Goal: Task Accomplishment & Management: Use online tool/utility

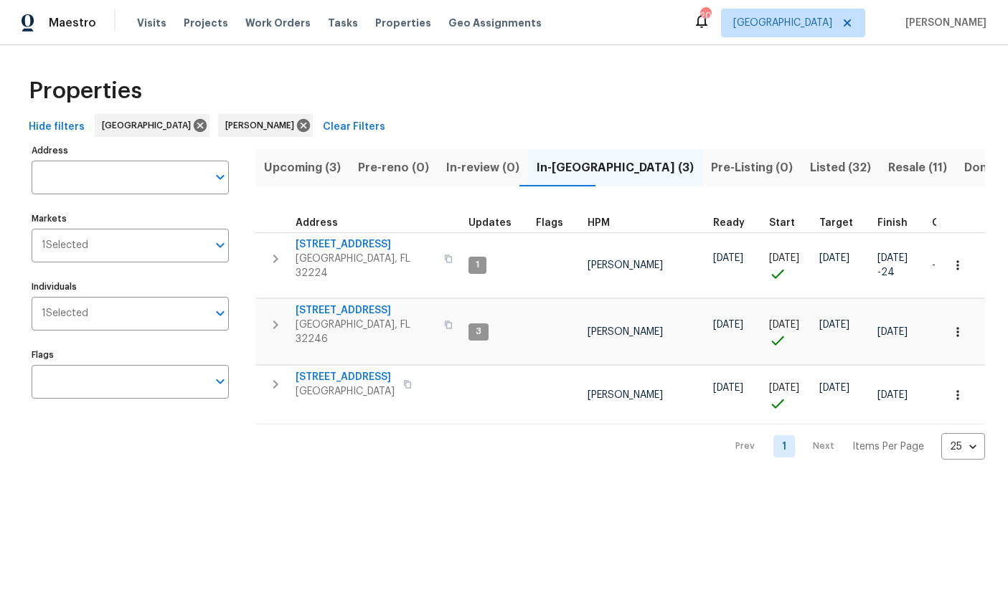
click at [349, 370] on span "[STREET_ADDRESS]" at bounding box center [344, 377] width 99 height 14
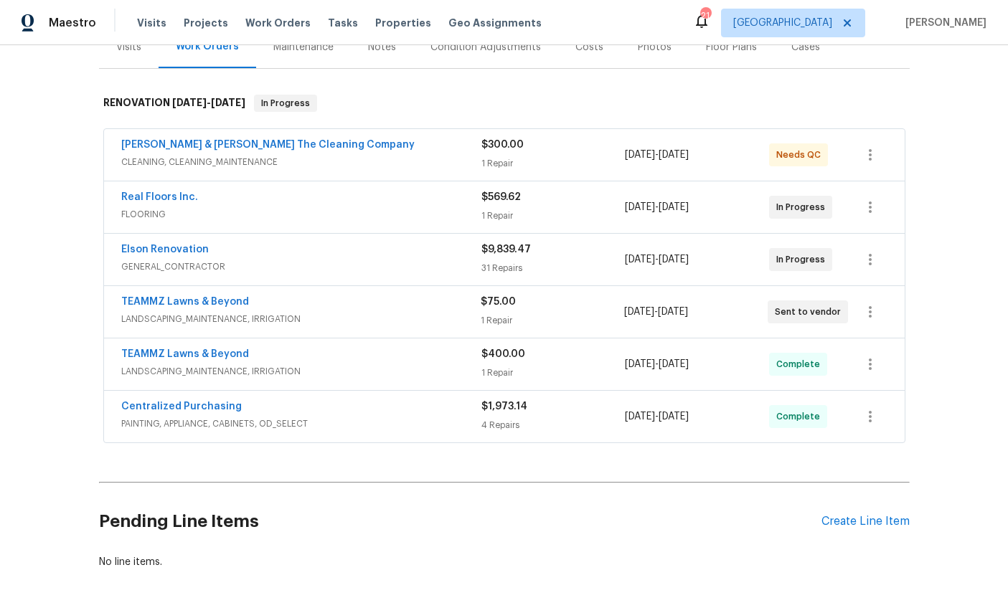
scroll to position [191, 0]
click at [856, 527] on div "Create Line Item" at bounding box center [865, 523] width 88 height 14
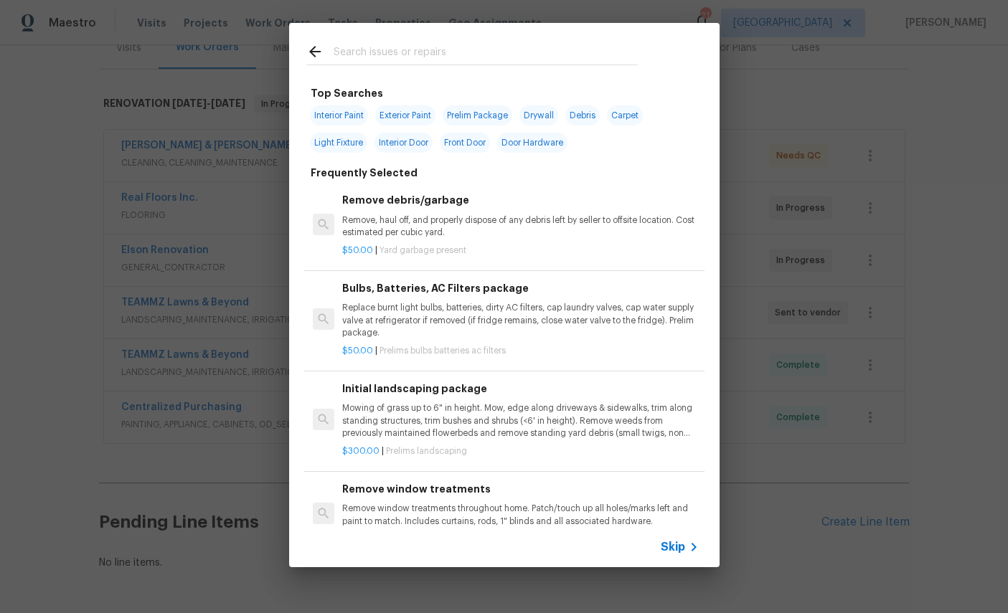
click at [437, 37] on div at bounding box center [472, 51] width 366 height 57
click at [496, 53] on input "text" at bounding box center [485, 54] width 304 height 22
type input "Floor"
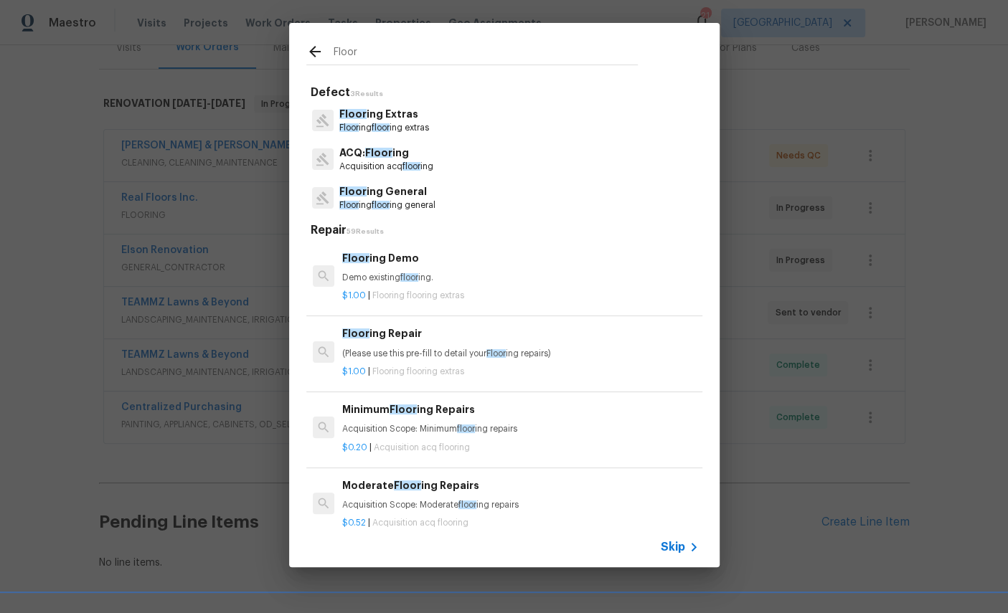
click at [398, 192] on p "Floor ing General" at bounding box center [387, 191] width 96 height 15
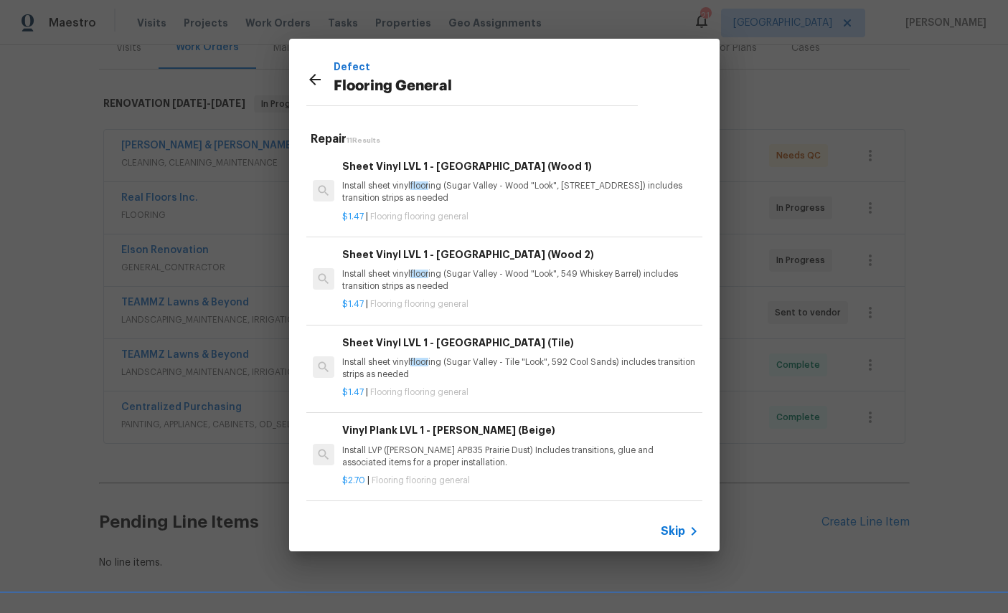
click at [455, 182] on p "Install sheet vinyl floor ing ([GEOGRAPHIC_DATA] - Wood "Look", [STREET_ADDRESS…" at bounding box center [520, 192] width 356 height 24
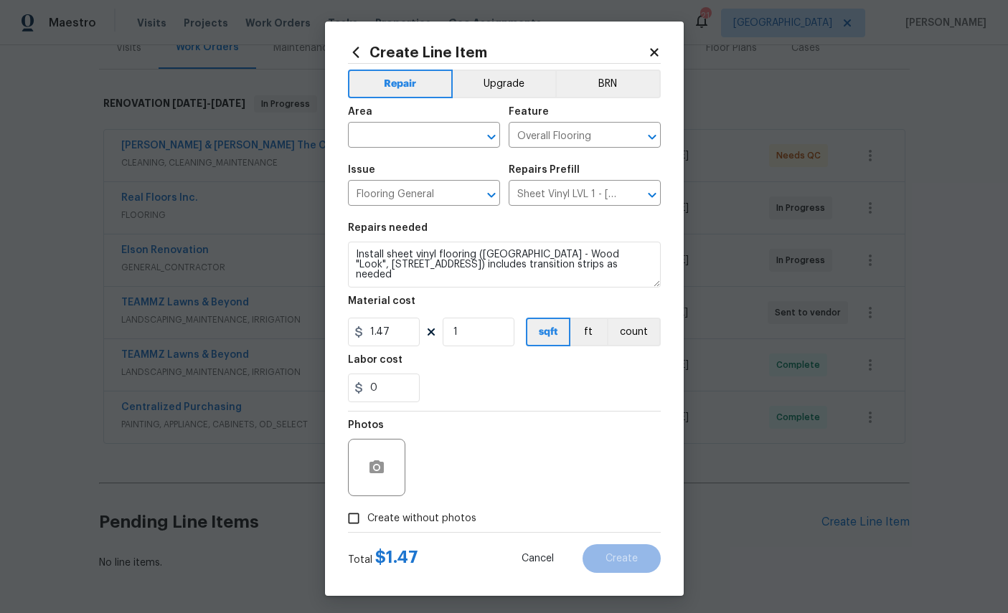
click at [516, 72] on button "Upgrade" at bounding box center [504, 84] width 103 height 29
click at [414, 131] on input "text" at bounding box center [404, 136] width 112 height 22
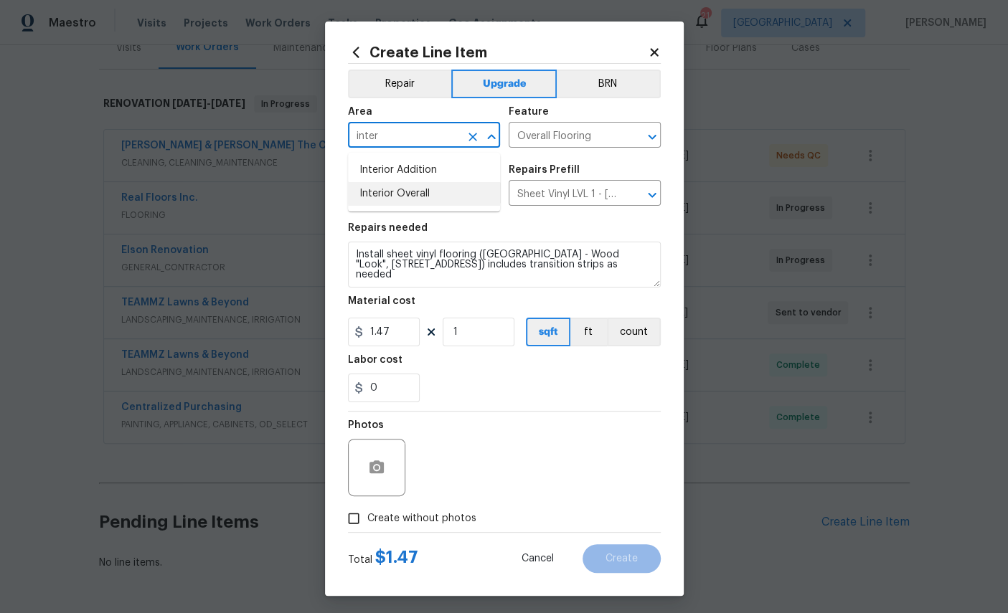
click at [422, 191] on li "Interior Overall" at bounding box center [424, 194] width 152 height 24
type input "Interior Overall"
click at [418, 338] on input "1.47" at bounding box center [384, 332] width 72 height 29
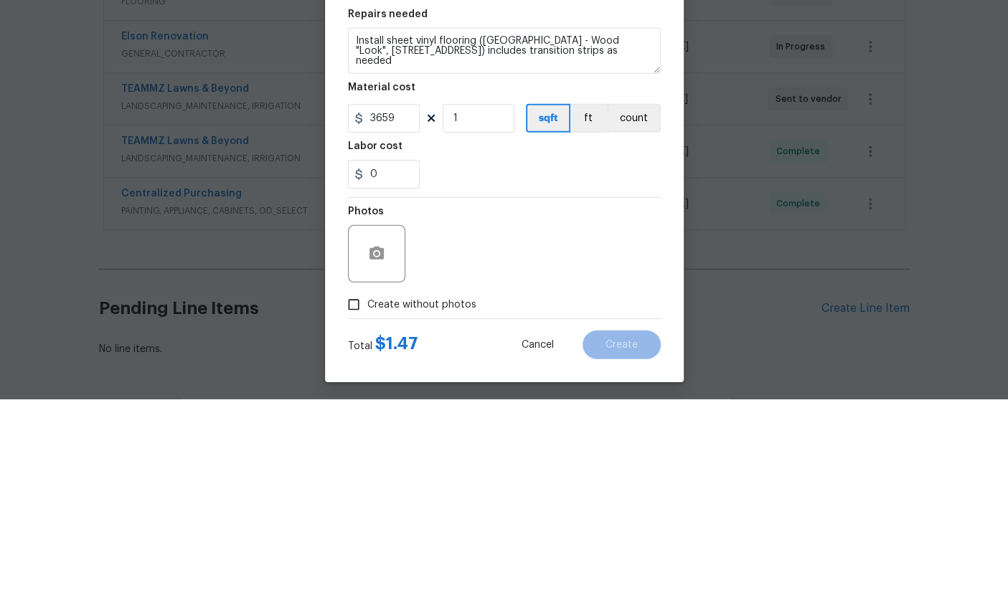
scroll to position [54, 0]
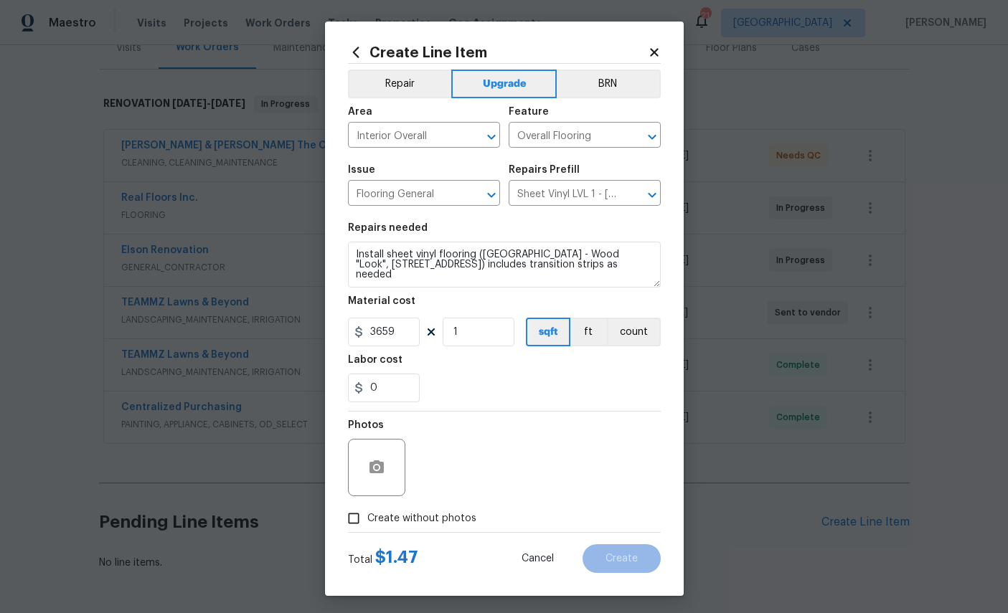
click at [519, 399] on div "0" at bounding box center [504, 388] width 313 height 29
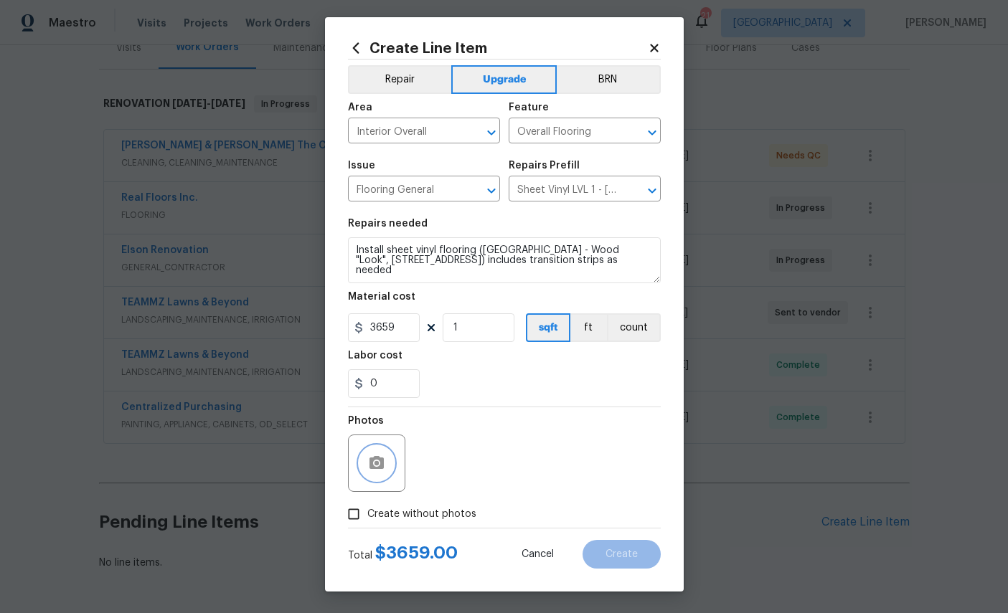
click at [364, 471] on button "button" at bounding box center [376, 463] width 34 height 34
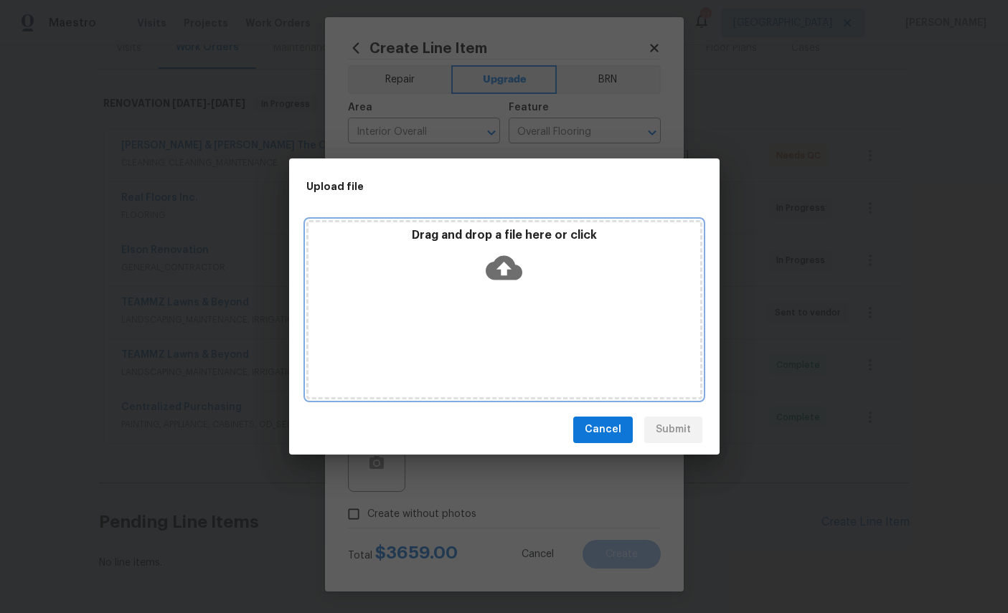
click at [517, 257] on icon at bounding box center [503, 268] width 37 height 37
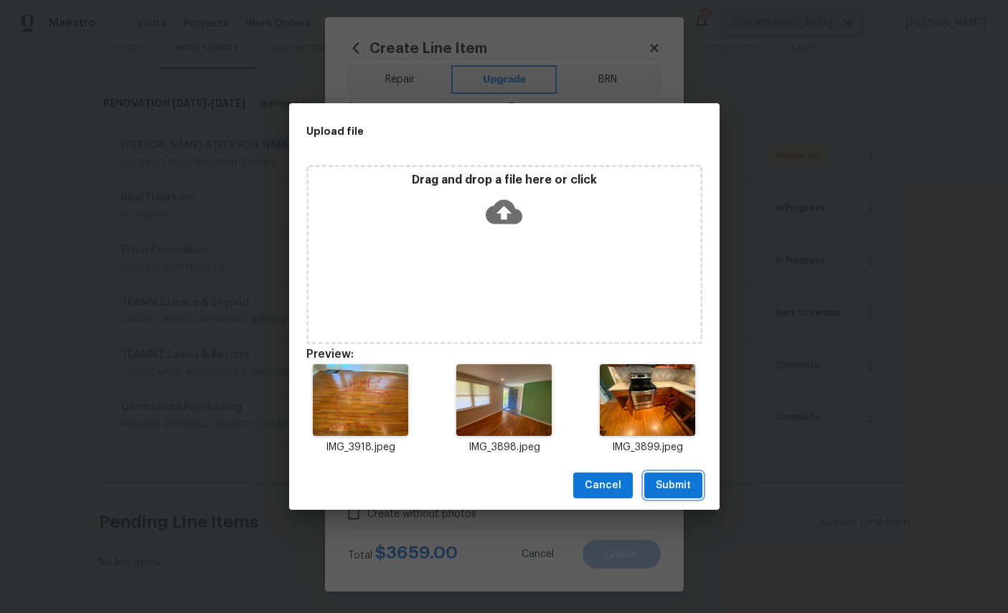
click at [678, 483] on span "Submit" at bounding box center [672, 486] width 35 height 18
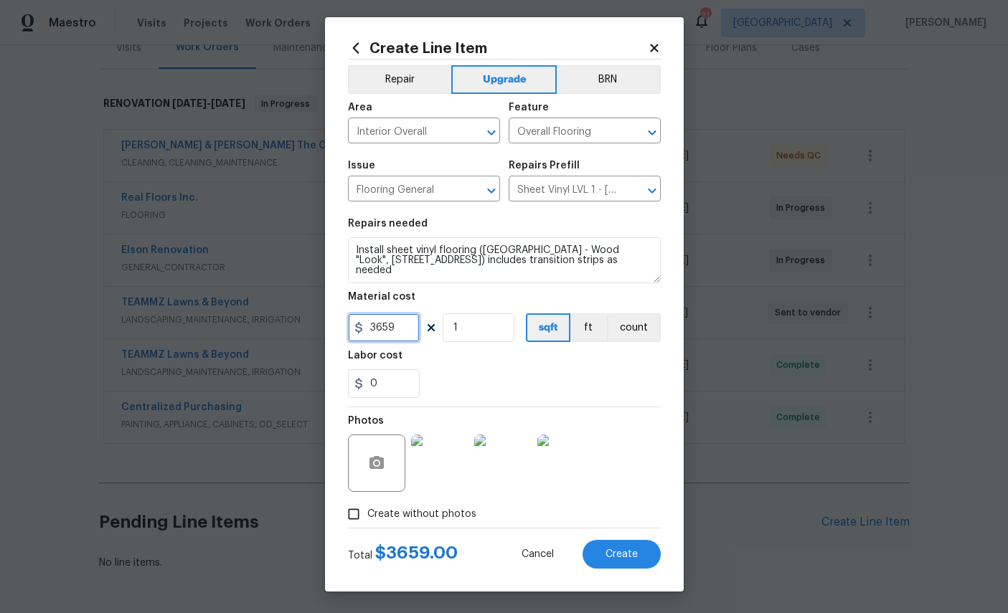
click at [409, 338] on input "3659" at bounding box center [384, 327] width 72 height 29
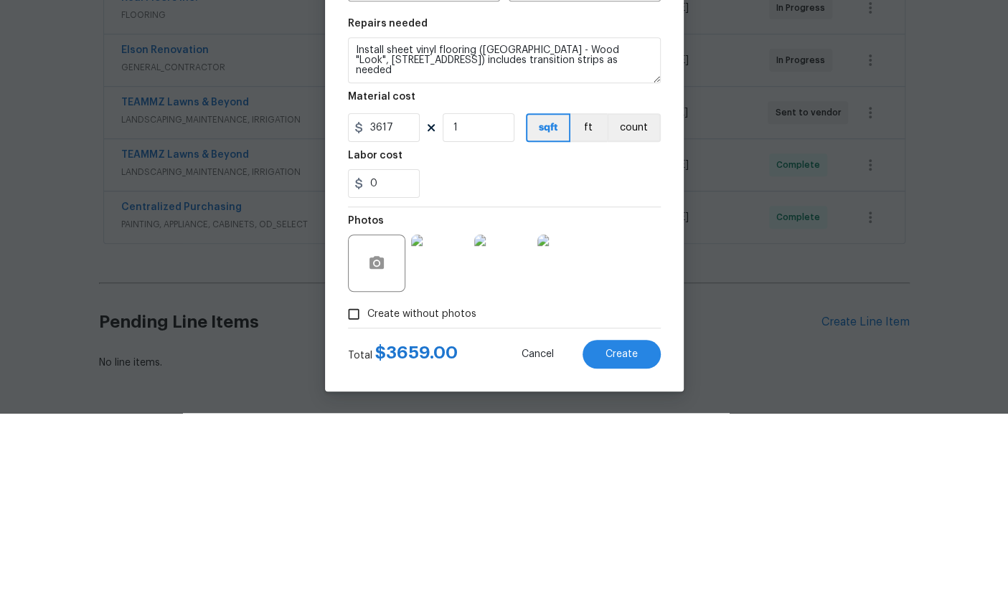
click at [614, 210] on section "Repairs needed Install sheet vinyl flooring ([GEOGRAPHIC_DATA] - Wood "Look", […" at bounding box center [504, 308] width 313 height 196
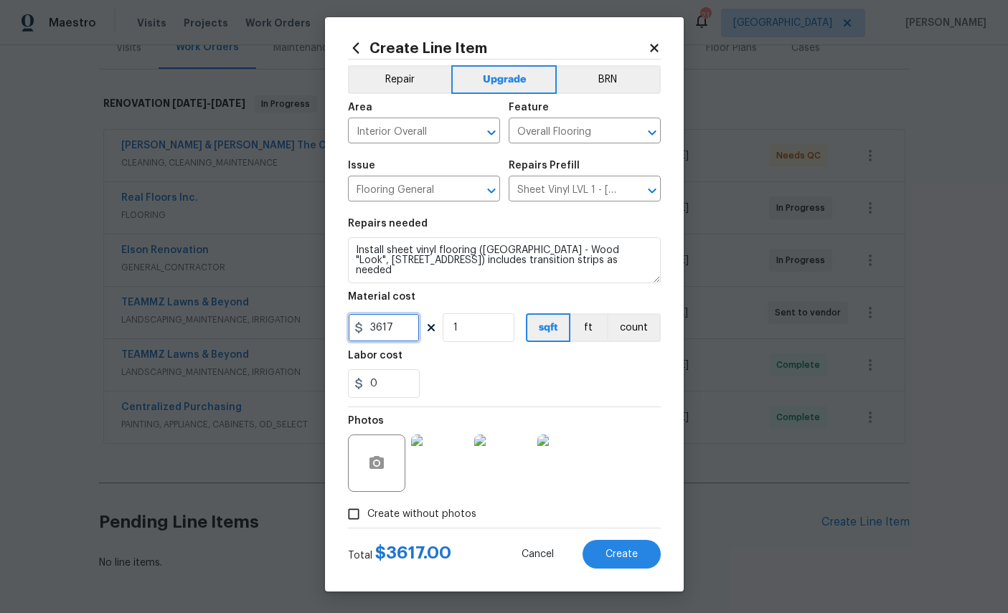
click at [401, 328] on input "3617" at bounding box center [384, 327] width 72 height 29
click at [415, 318] on input "3617." at bounding box center [384, 327] width 72 height 29
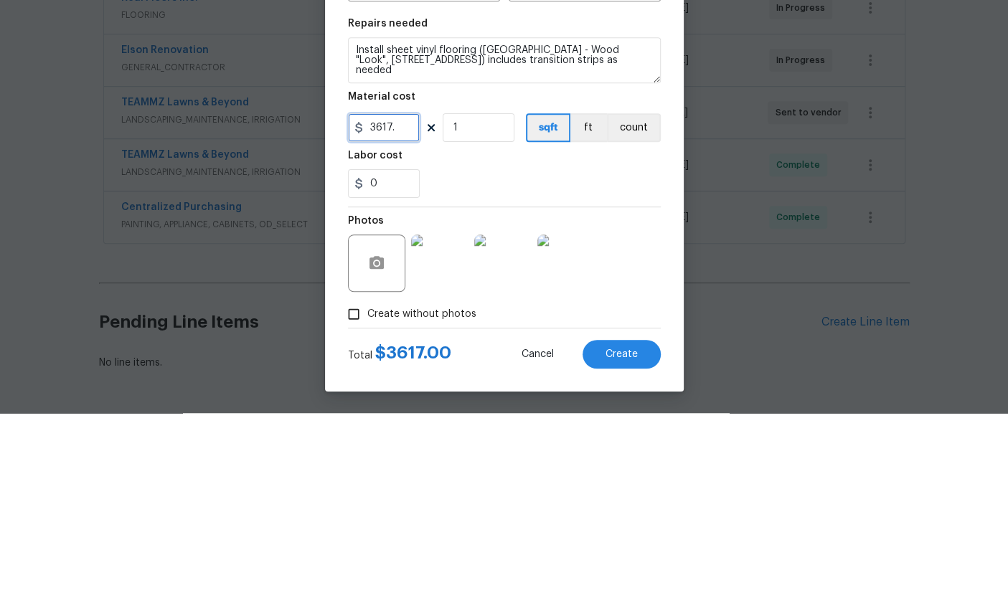
click at [405, 313] on input "3617." at bounding box center [384, 327] width 72 height 29
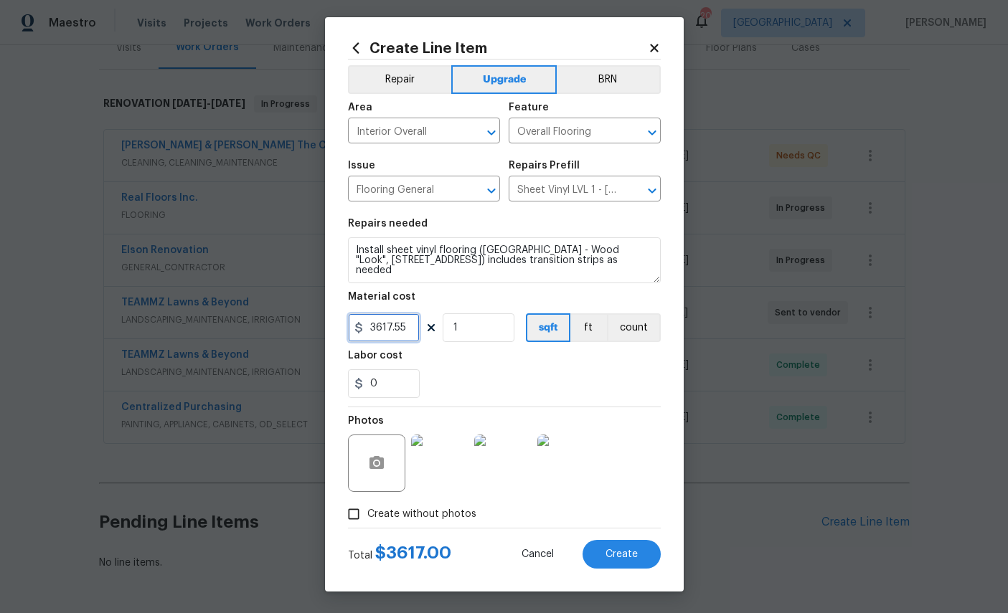
type input "3617.55"
click at [500, 379] on div "0" at bounding box center [504, 383] width 313 height 29
click at [630, 554] on span "Create" at bounding box center [621, 554] width 32 height 11
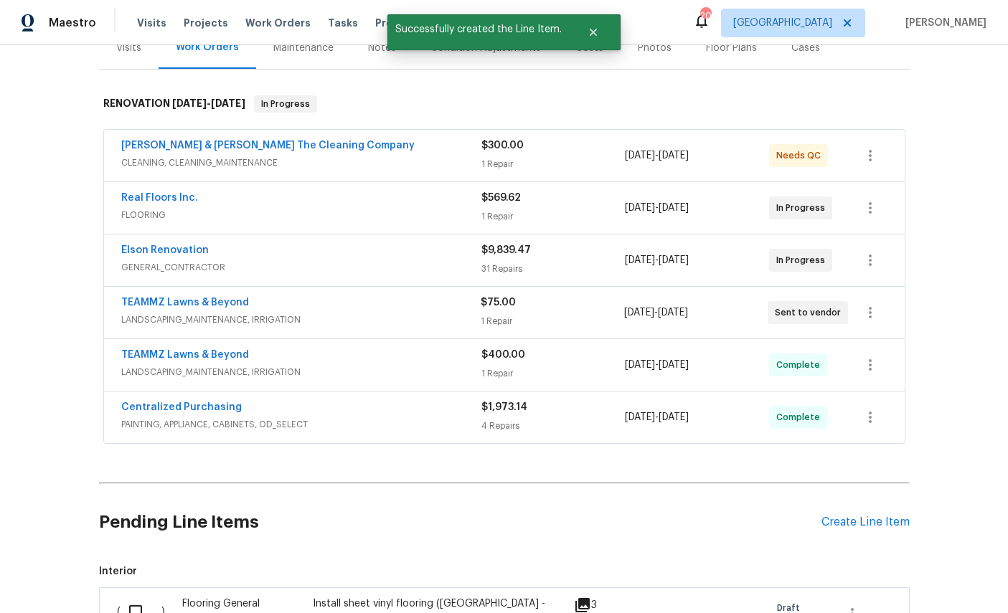
click at [854, 516] on div "Create Line Item" at bounding box center [865, 523] width 88 height 14
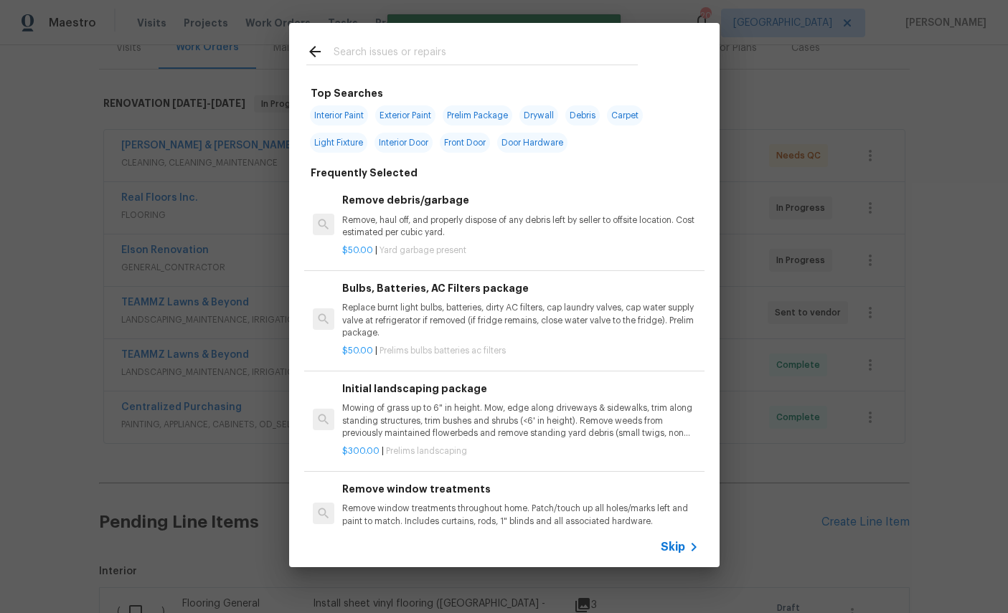
click at [447, 57] on input "text" at bounding box center [485, 54] width 304 height 22
type input "Carpet"
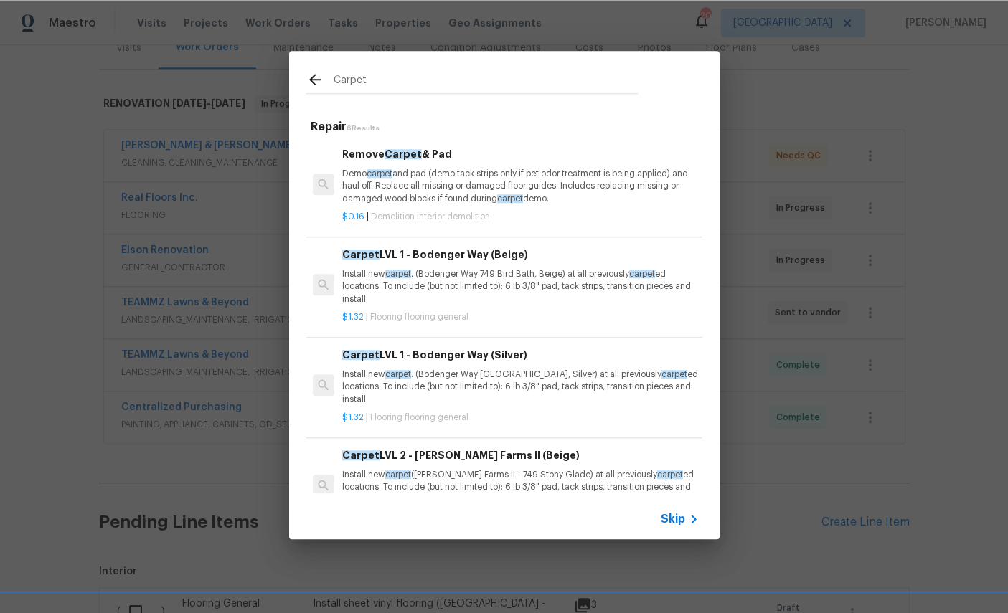
click at [529, 275] on p "Install new carpet . (Bodenger Way 749 Bird Bath, Beige) at all previously carp…" at bounding box center [520, 286] width 356 height 37
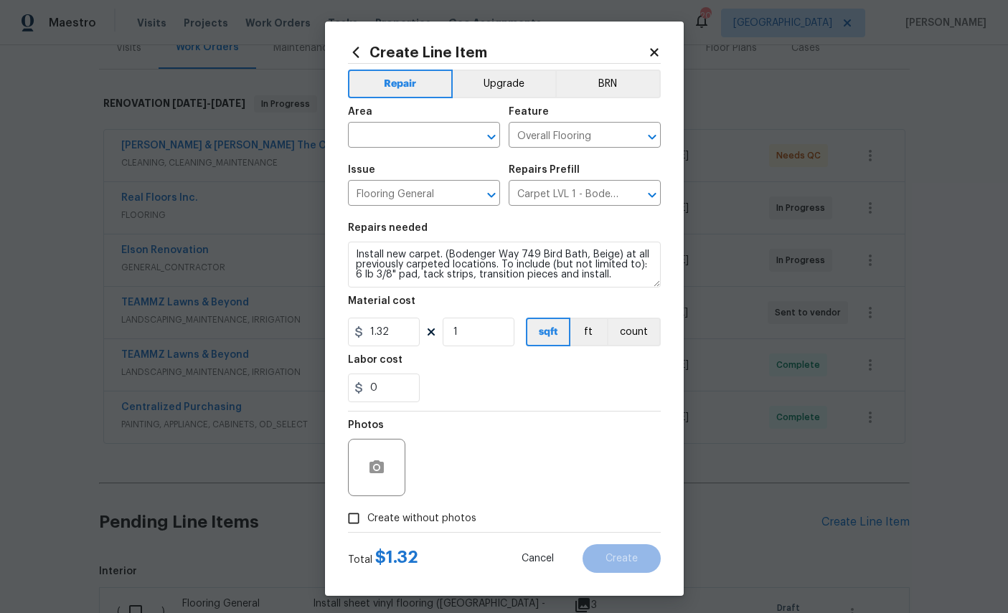
click at [421, 127] on input "text" at bounding box center [404, 136] width 112 height 22
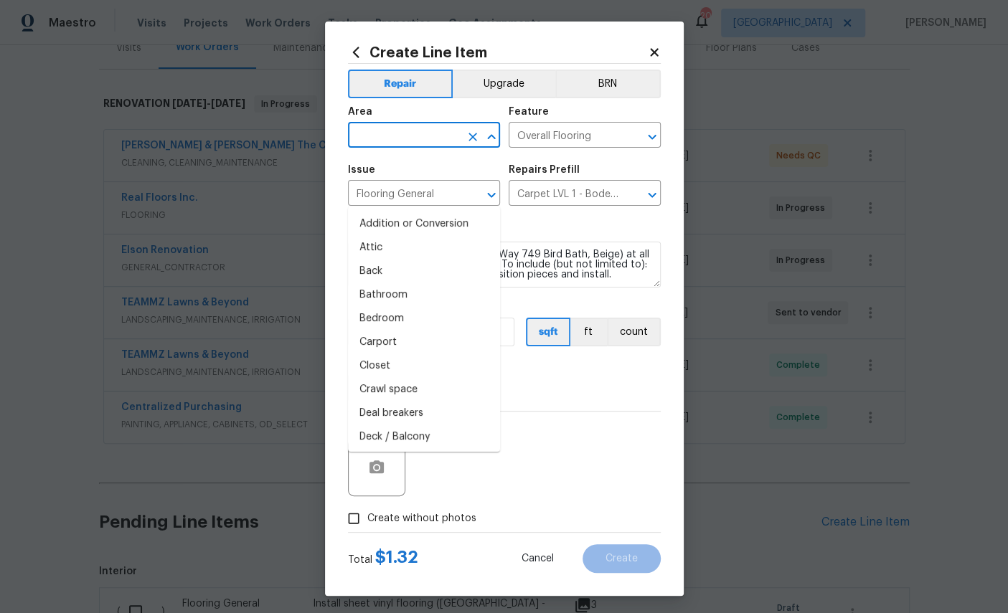
type input "b"
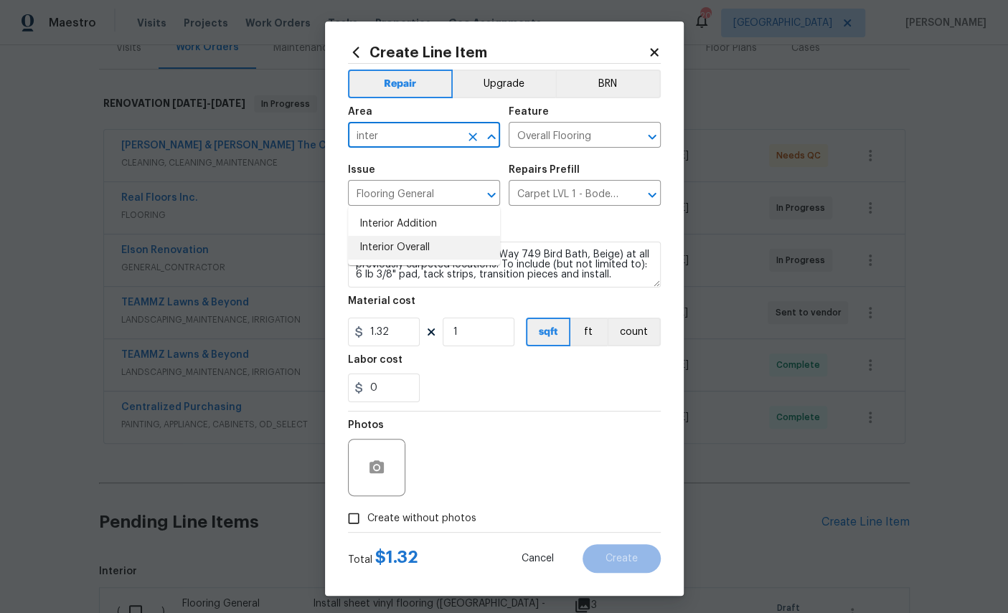
click at [404, 236] on li "Interior Overall" at bounding box center [424, 248] width 152 height 24
type input "Interior Overall"
click at [400, 341] on input "1.32" at bounding box center [384, 332] width 72 height 29
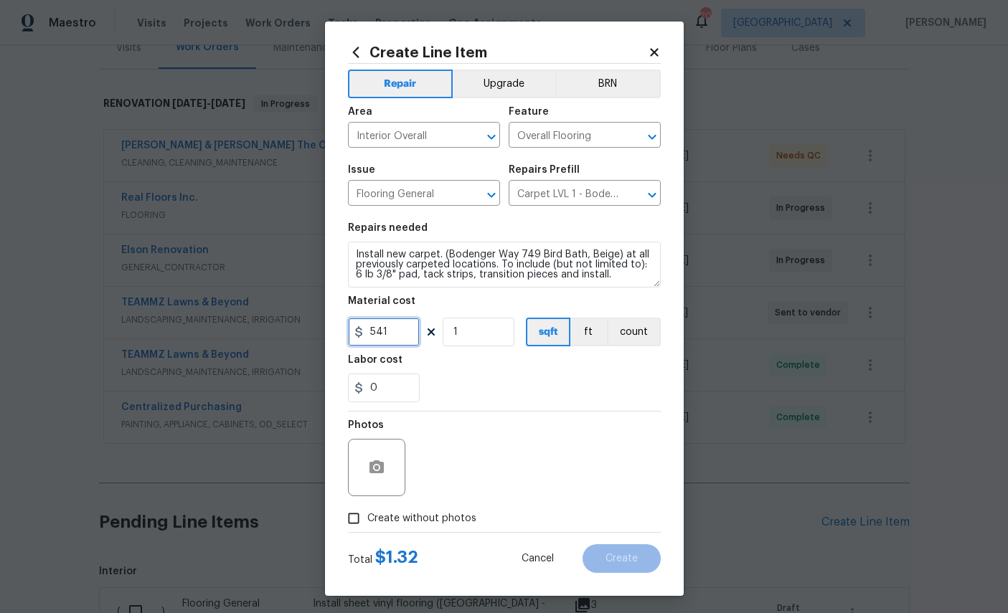
type input "541"
click at [382, 473] on icon "button" at bounding box center [376, 466] width 14 height 13
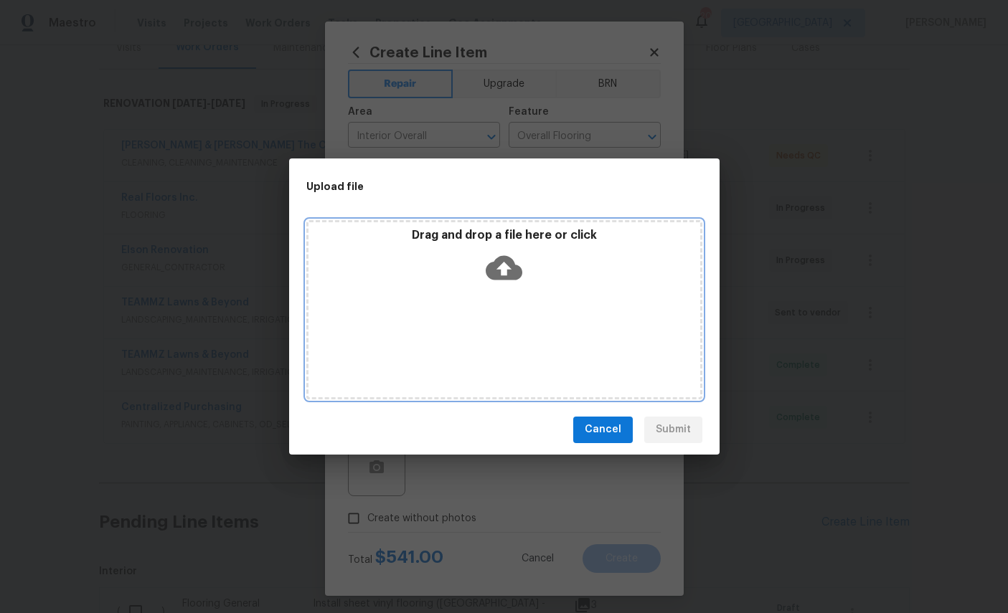
click at [499, 265] on icon at bounding box center [503, 267] width 37 height 24
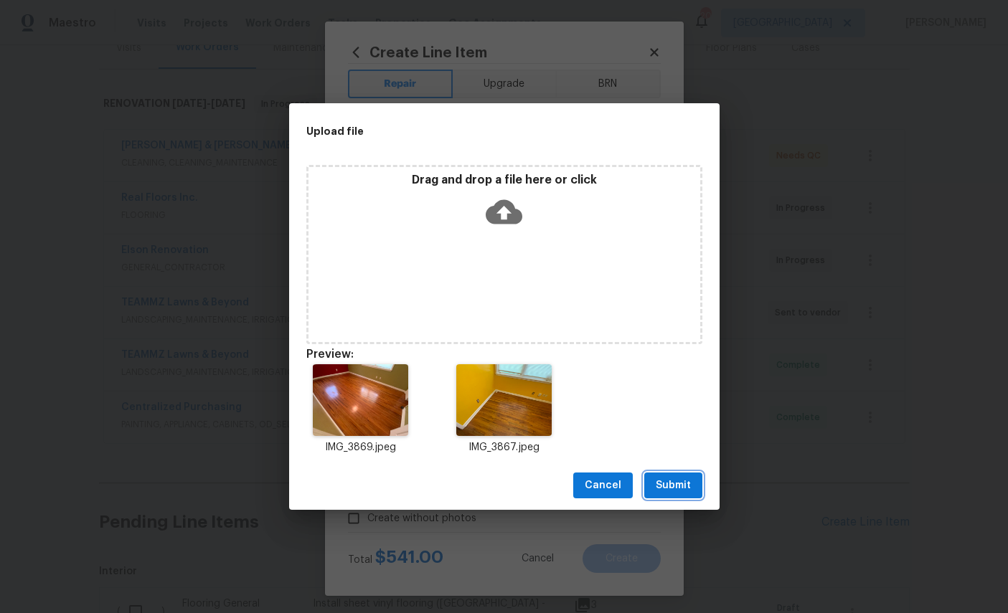
click at [683, 490] on span "Submit" at bounding box center [672, 486] width 35 height 18
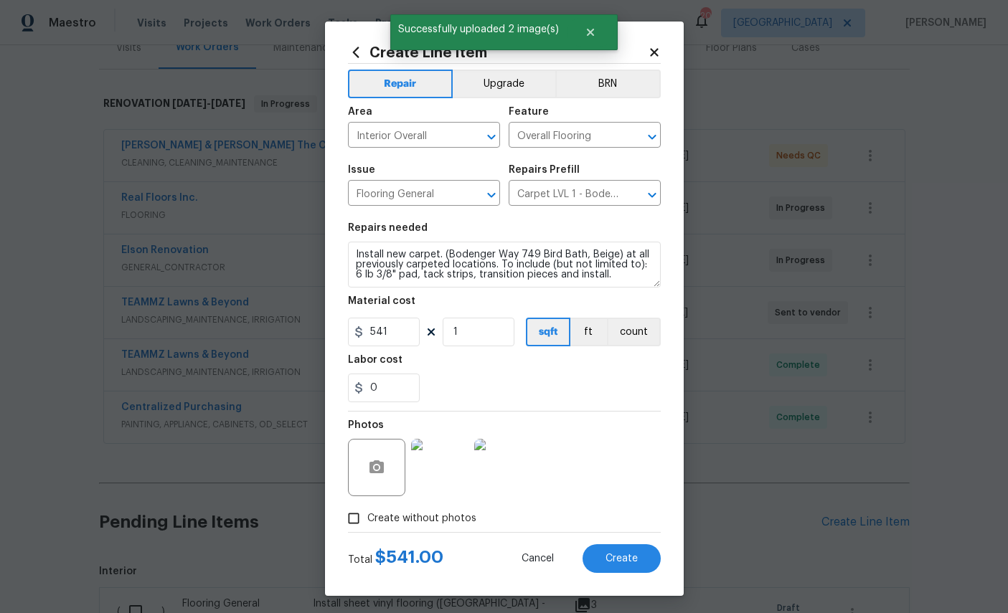
click at [626, 564] on span "Create" at bounding box center [621, 559] width 32 height 11
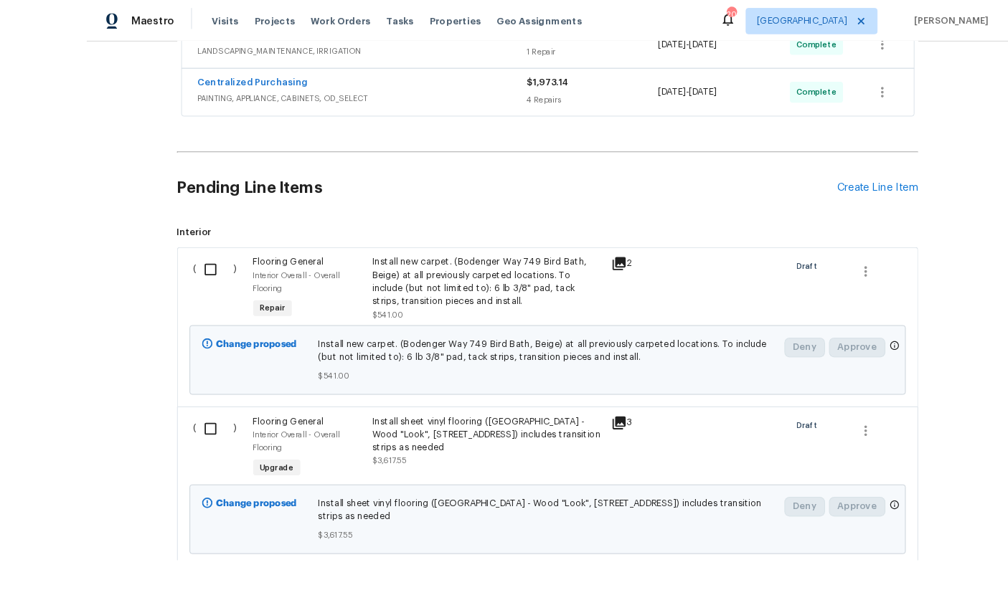
scroll to position [0, 0]
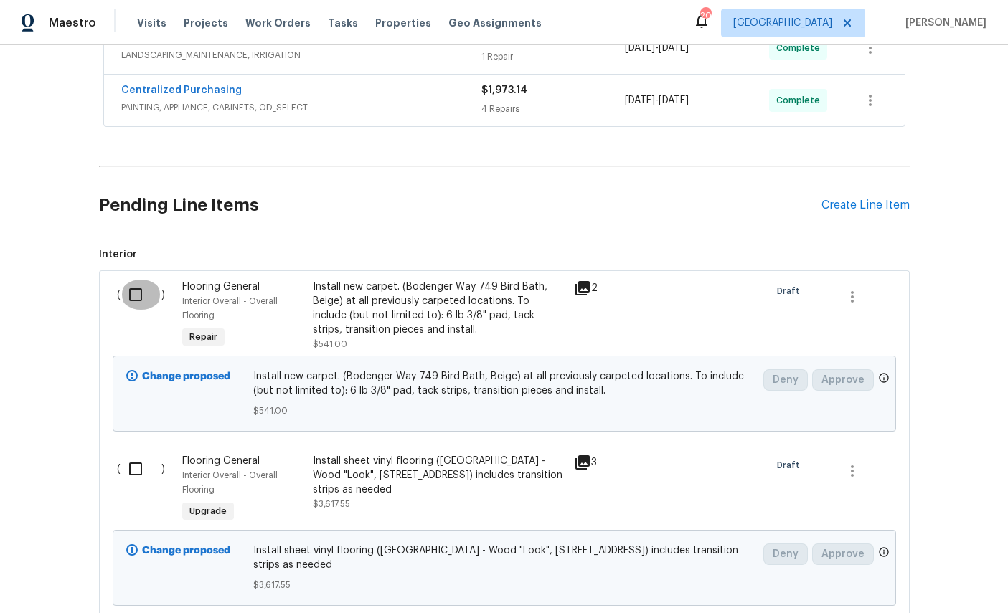
click at [137, 292] on input "checkbox" at bounding box center [140, 295] width 41 height 30
checkbox input "true"
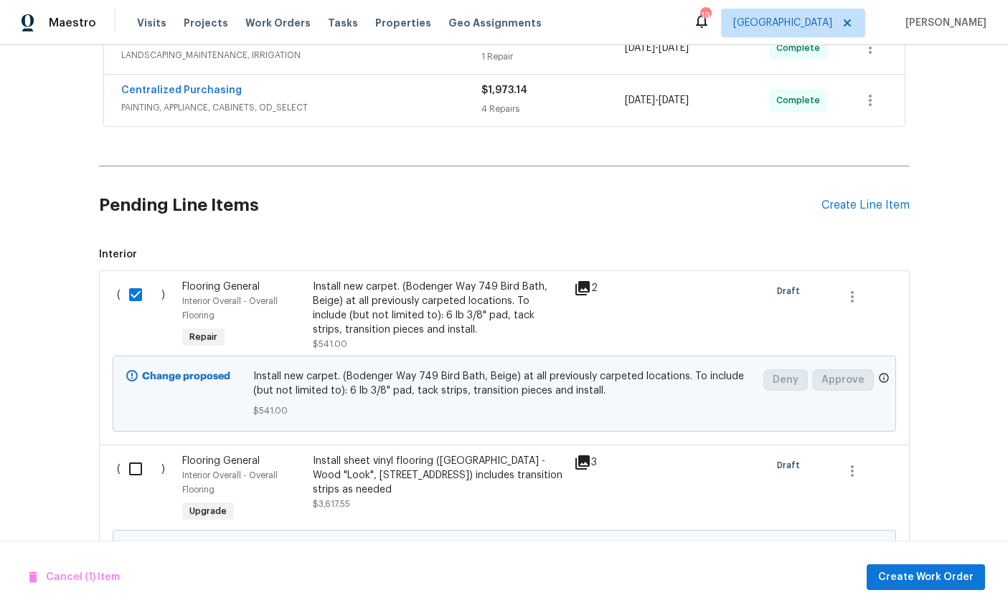
click at [130, 449] on div "( ) Flooring General Interior Overall - Overall Flooring Upgrade Install sheet …" at bounding box center [504, 532] width 810 height 175
click at [145, 467] on input "checkbox" at bounding box center [140, 469] width 41 height 30
checkbox input "true"
click at [941, 587] on span "Create Work Order" at bounding box center [925, 578] width 95 height 18
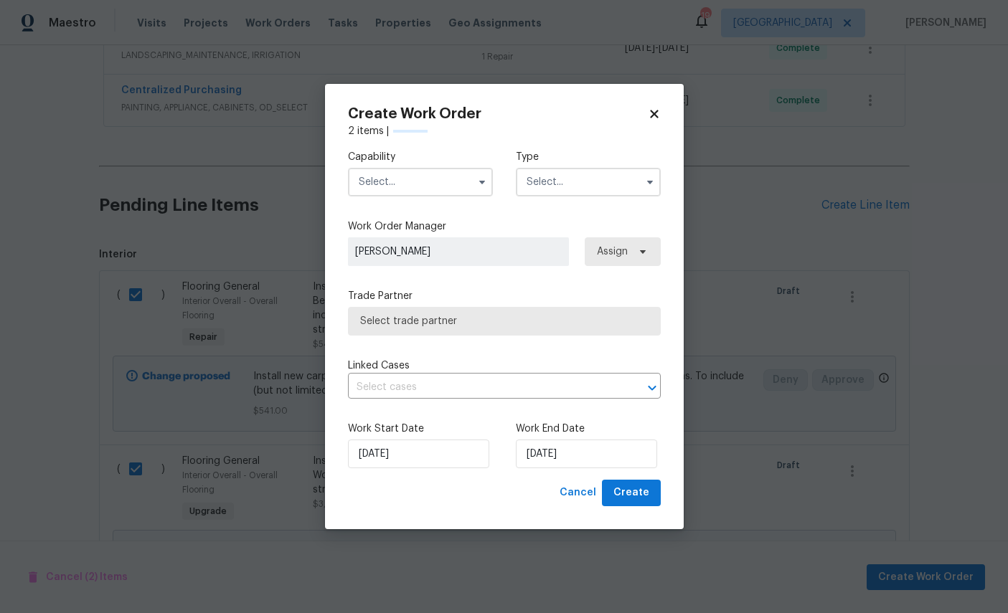
checkbox input "false"
click at [420, 196] on input "text" at bounding box center [420, 182] width 145 height 29
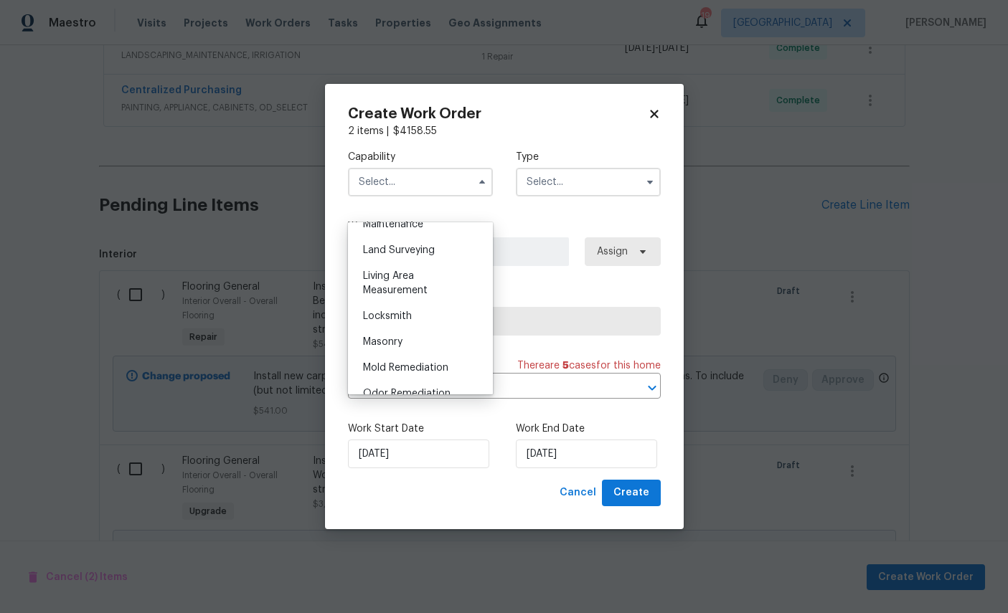
scroll to position [978, 0]
click at [398, 232] on div "Landscaping Maintenance" at bounding box center [420, 211] width 138 height 40
type input "Landscaping Maintenance"
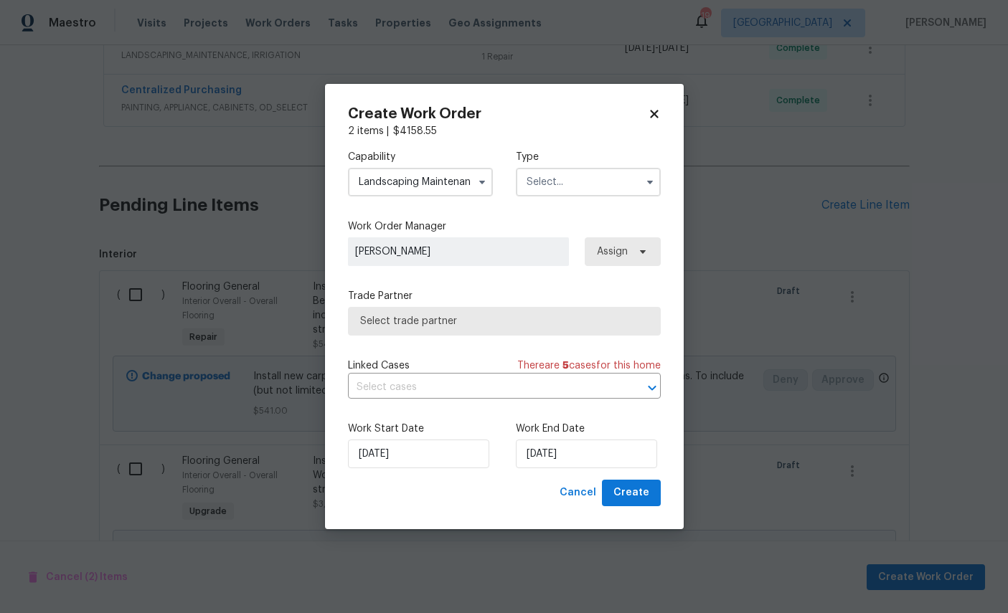
click at [606, 196] on input "text" at bounding box center [588, 182] width 145 height 29
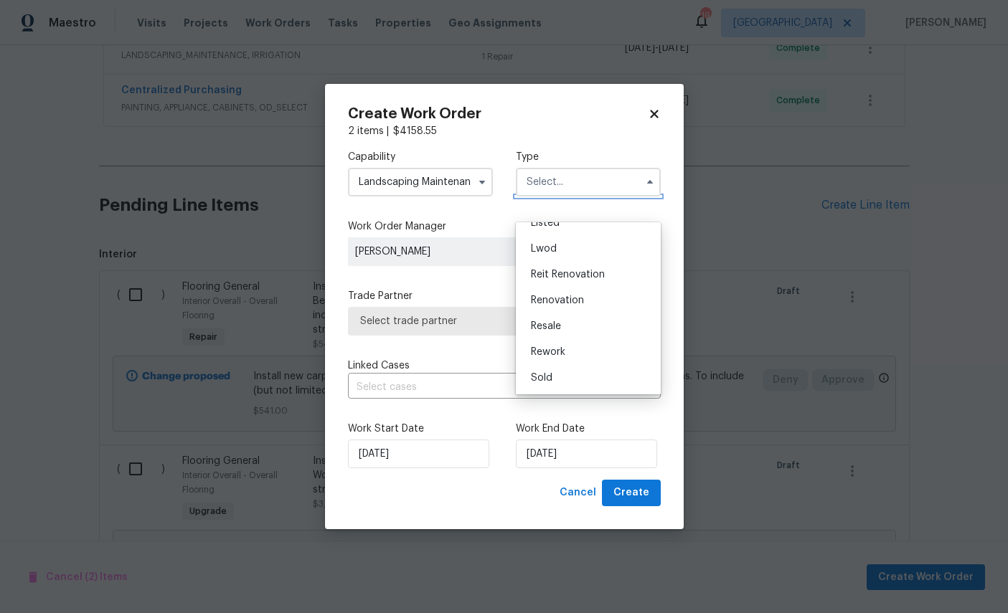
scroll to position [153, 0]
click at [571, 295] on span "Renovation" at bounding box center [557, 300] width 53 height 10
type input "Renovation"
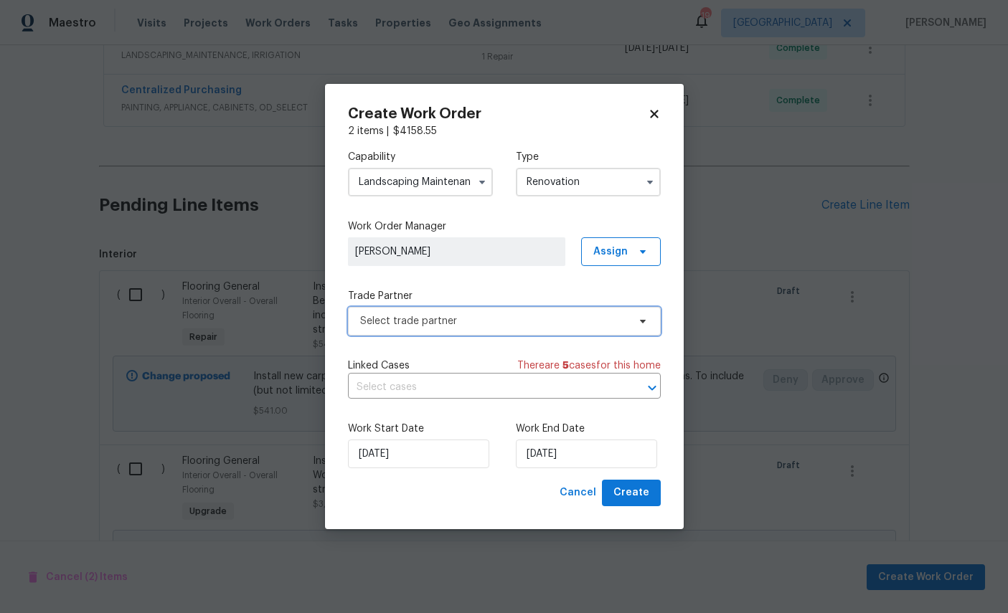
click at [479, 328] on span "Select trade partner" at bounding box center [493, 321] width 267 height 14
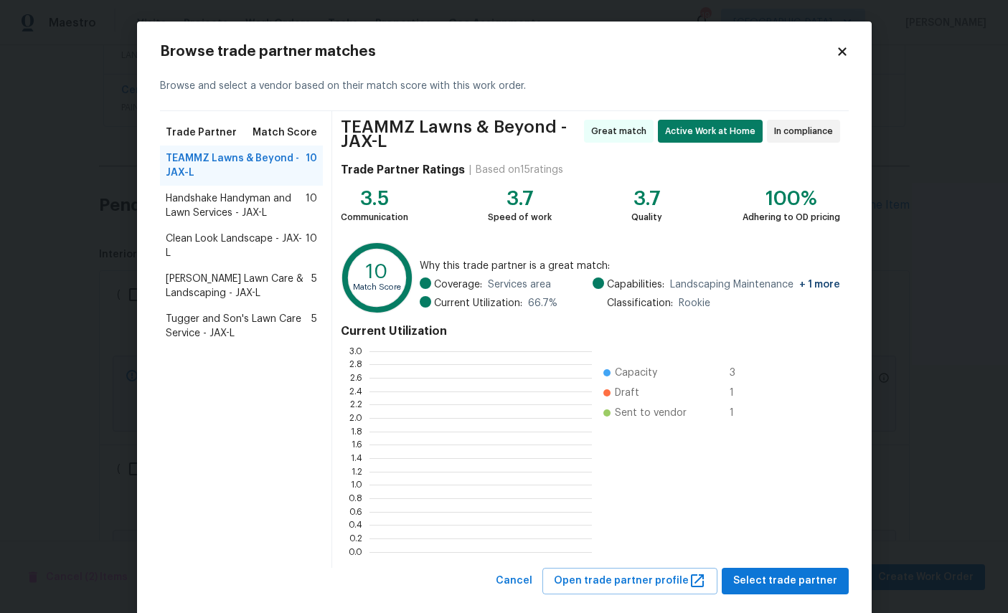
scroll to position [1, 1]
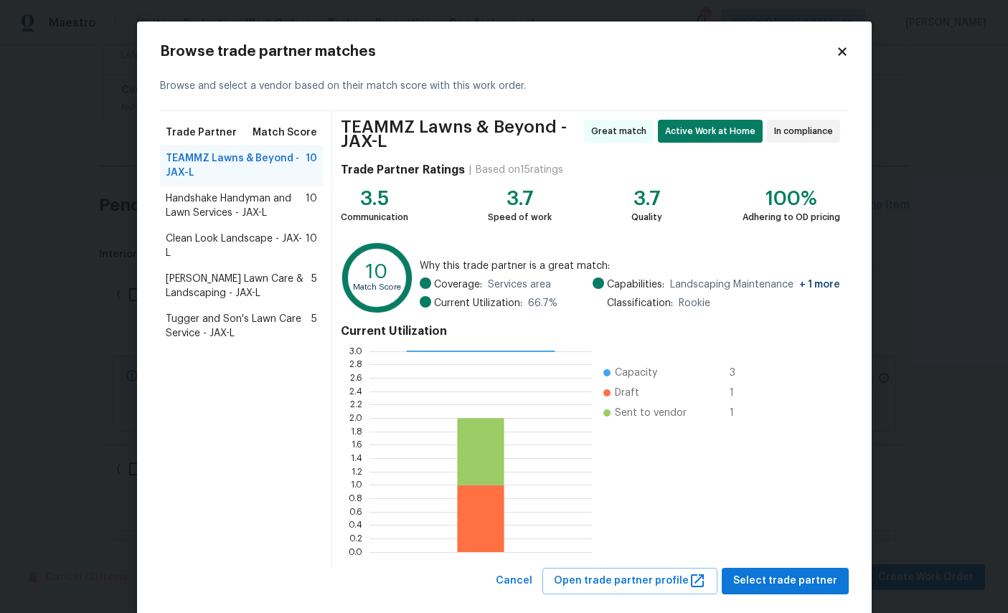
click at [838, 55] on icon at bounding box center [842, 51] width 8 height 8
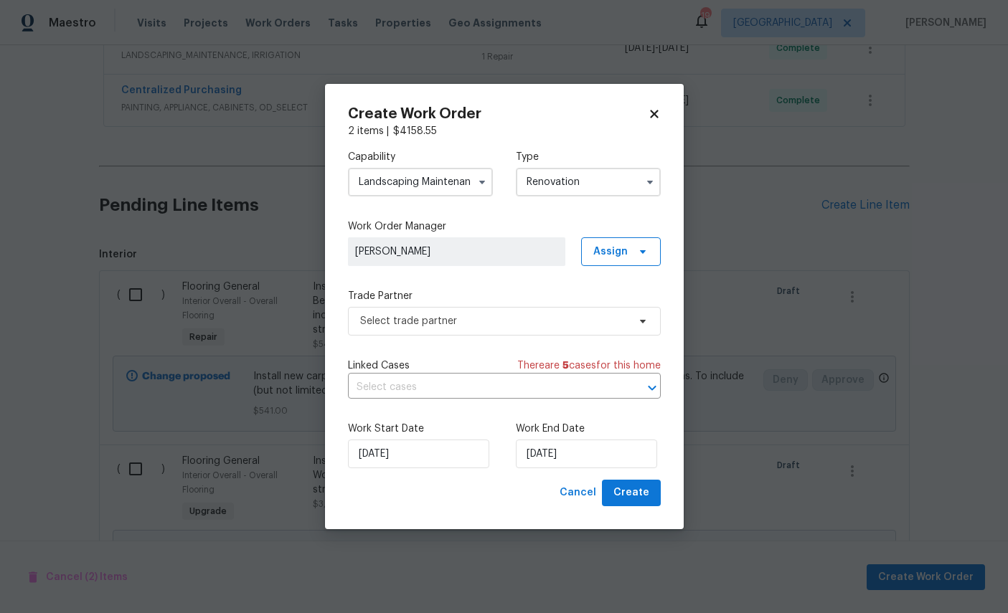
click at [434, 196] on input "Landscaping Maintenance" at bounding box center [420, 182] width 145 height 29
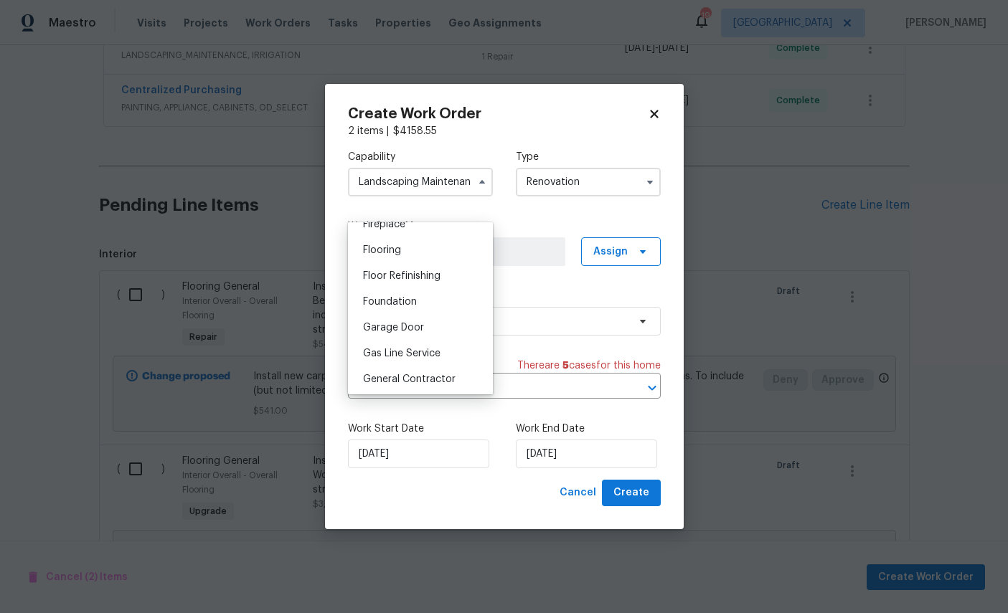
scroll to position [580, 0]
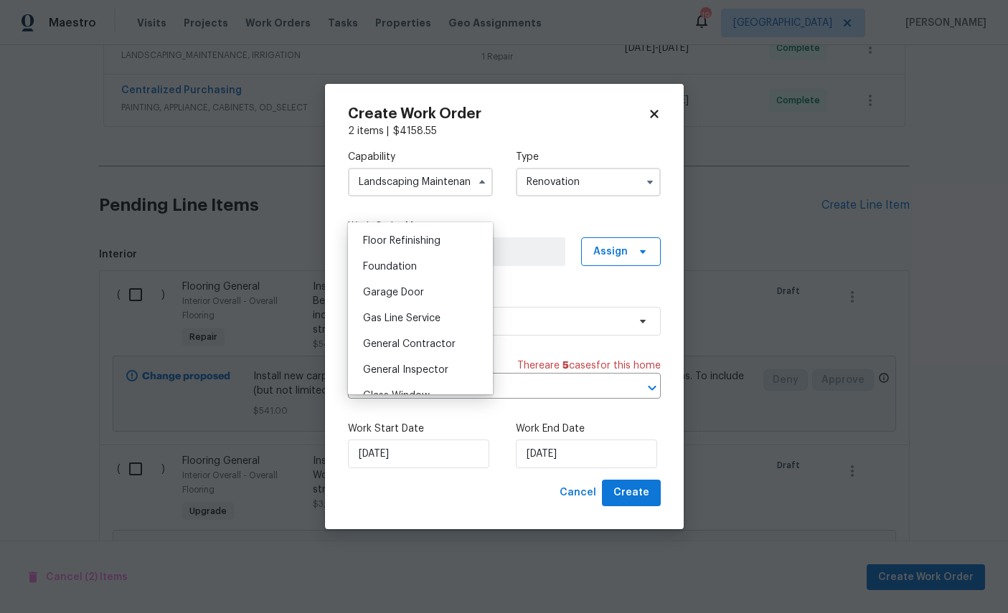
click at [411, 228] on div "Flooring" at bounding box center [420, 215] width 138 height 26
type input "Flooring"
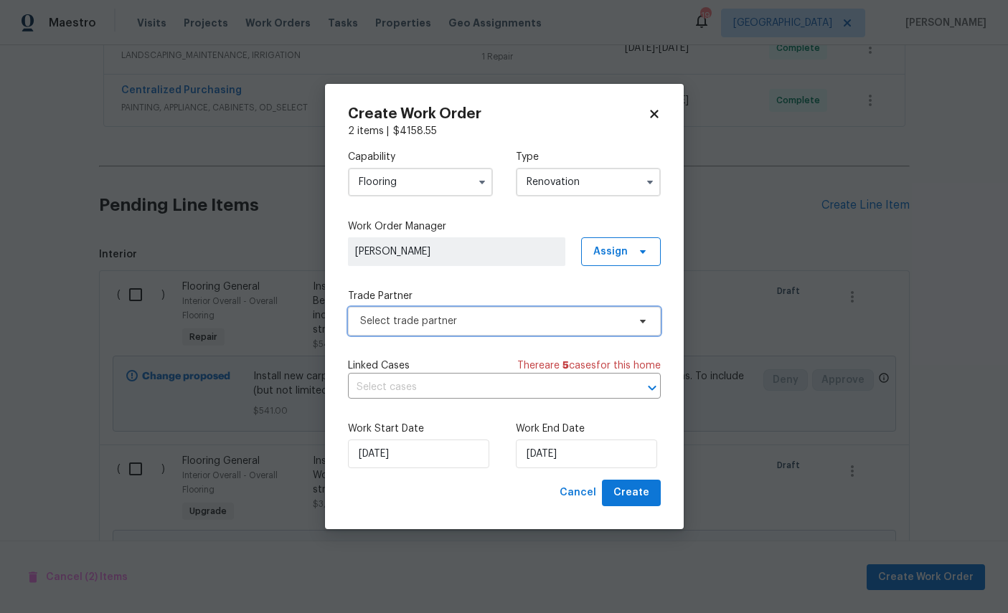
click at [508, 333] on span "Select trade partner" at bounding box center [504, 321] width 313 height 29
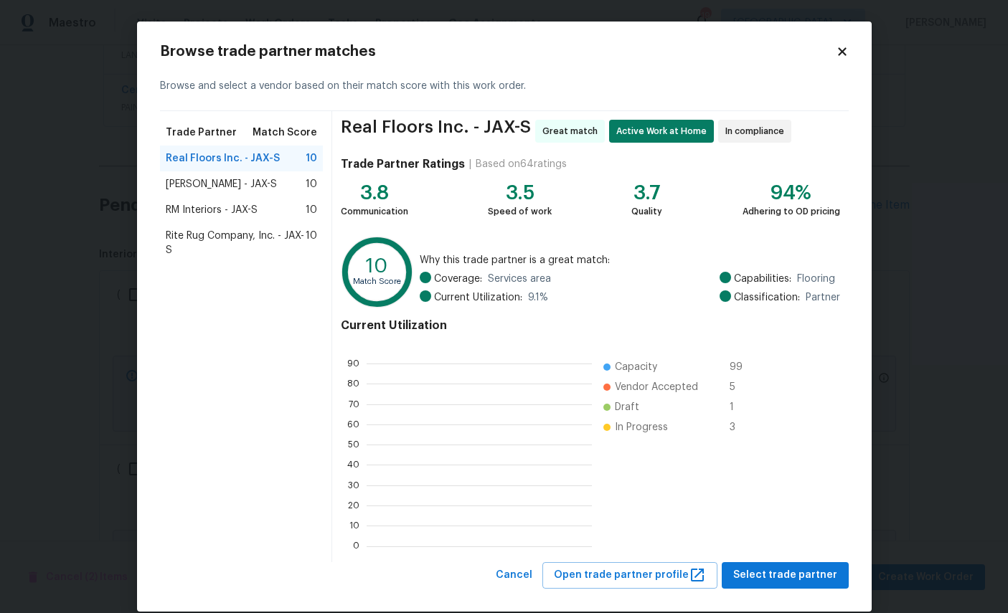
scroll to position [201, 225]
click at [785, 584] on span "Select trade partner" at bounding box center [785, 576] width 104 height 18
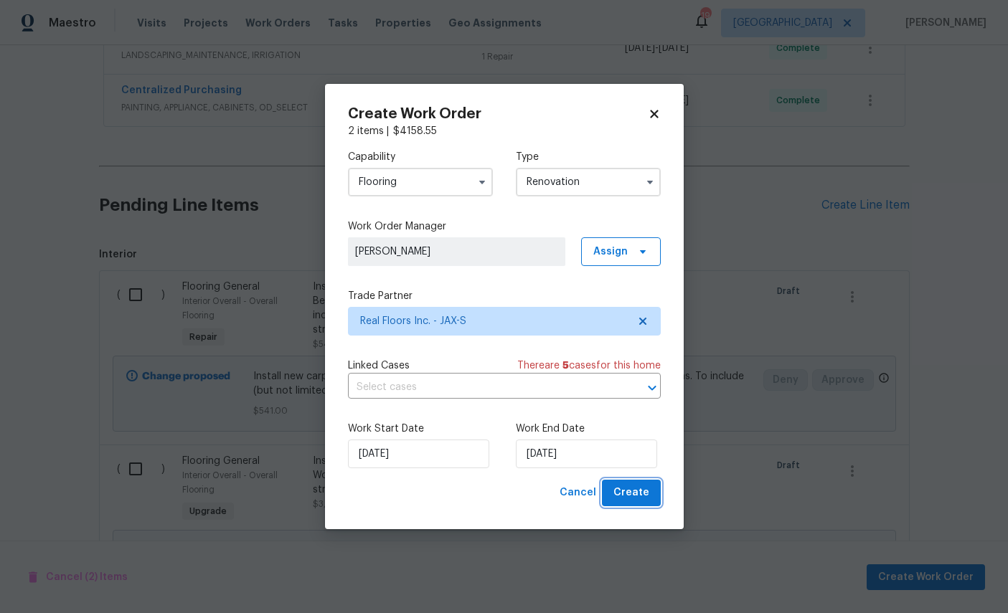
click at [635, 502] on span "Create" at bounding box center [631, 493] width 36 height 18
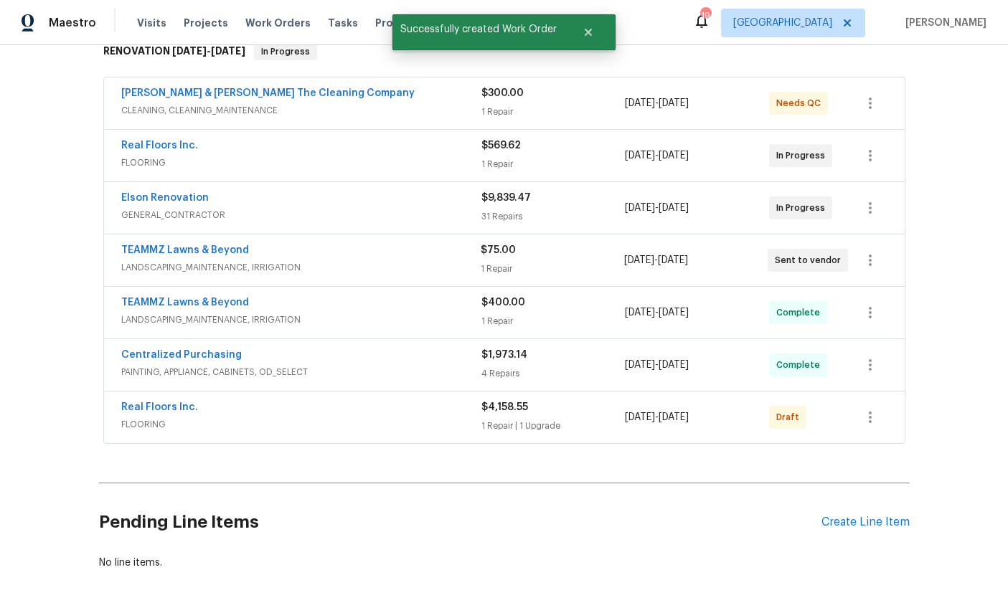
scroll to position [0, 0]
click at [878, 409] on icon "button" at bounding box center [869, 417] width 17 height 17
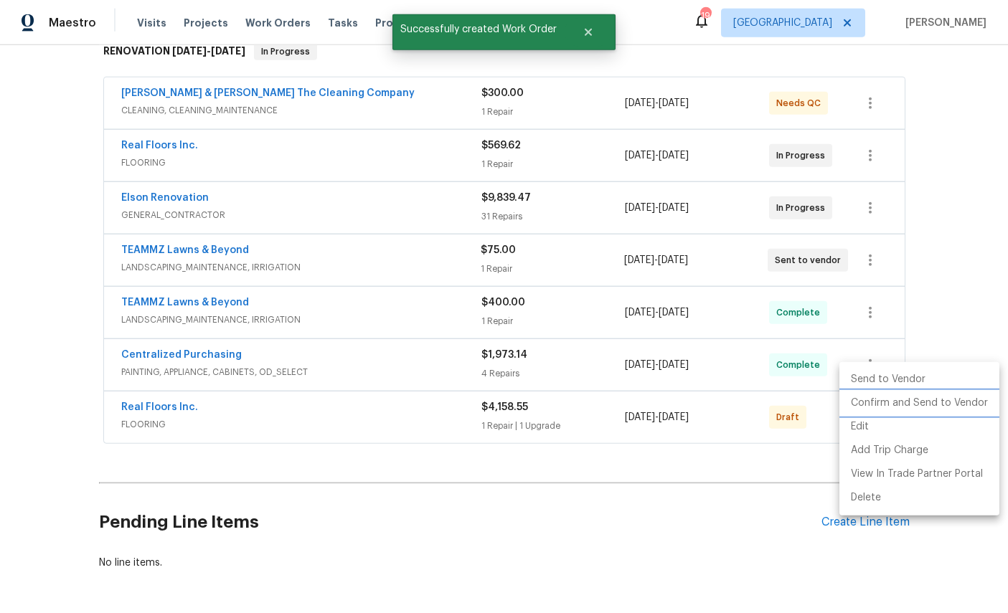
click at [933, 397] on li "Confirm and Send to Vendor" at bounding box center [919, 404] width 160 height 24
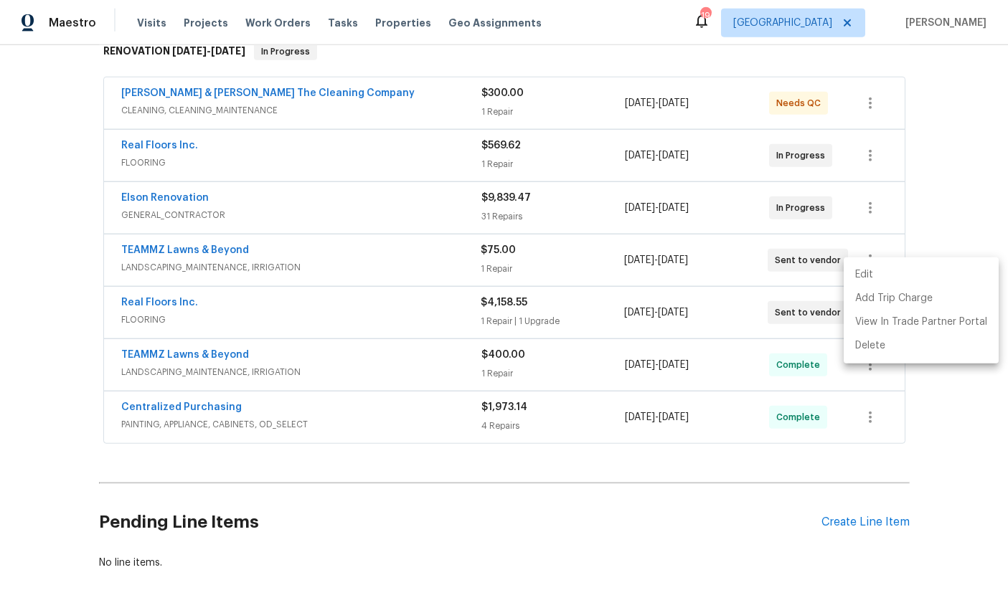
click at [739, 530] on div at bounding box center [504, 306] width 1008 height 613
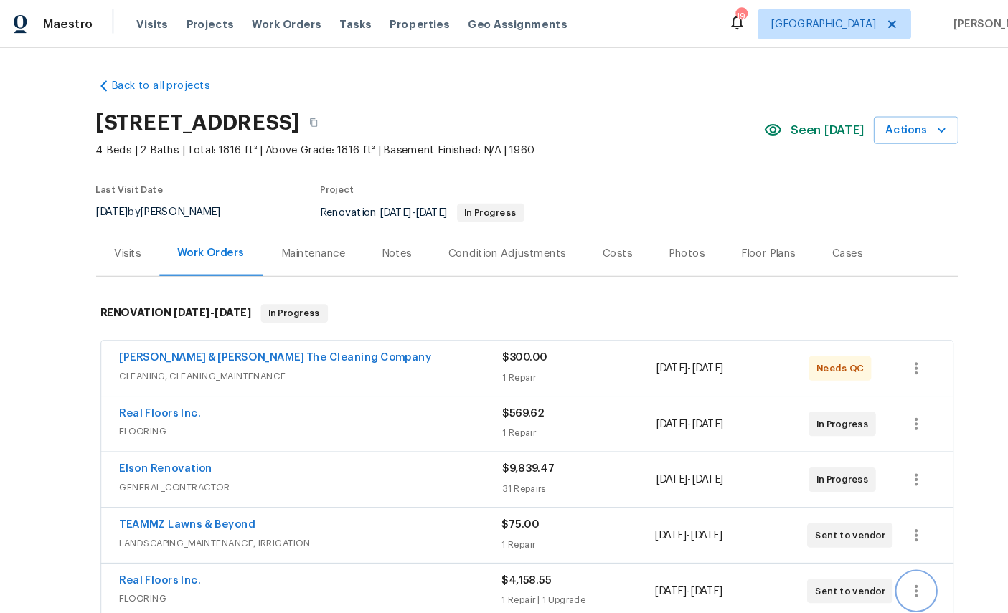
scroll to position [0, 0]
